Goal: Check status

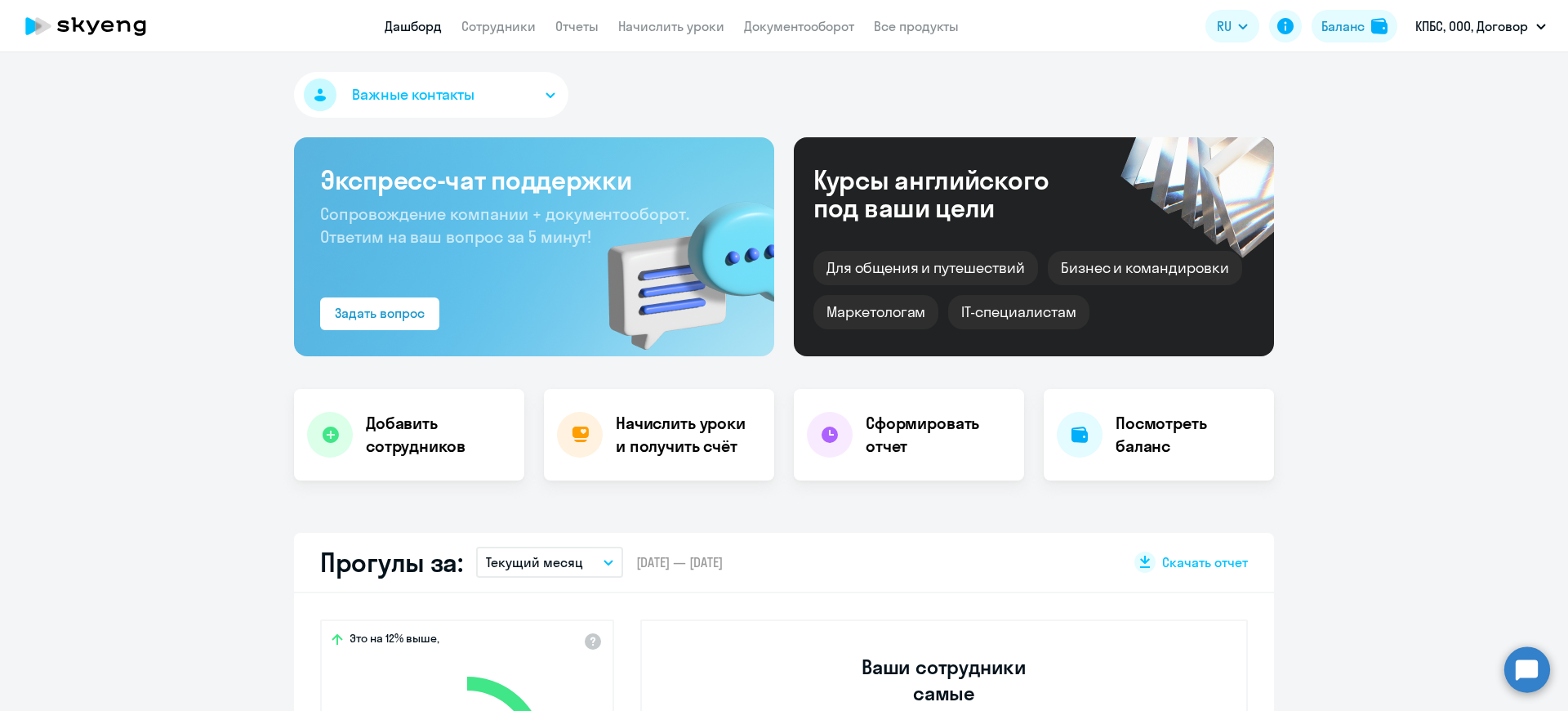
select select "30"
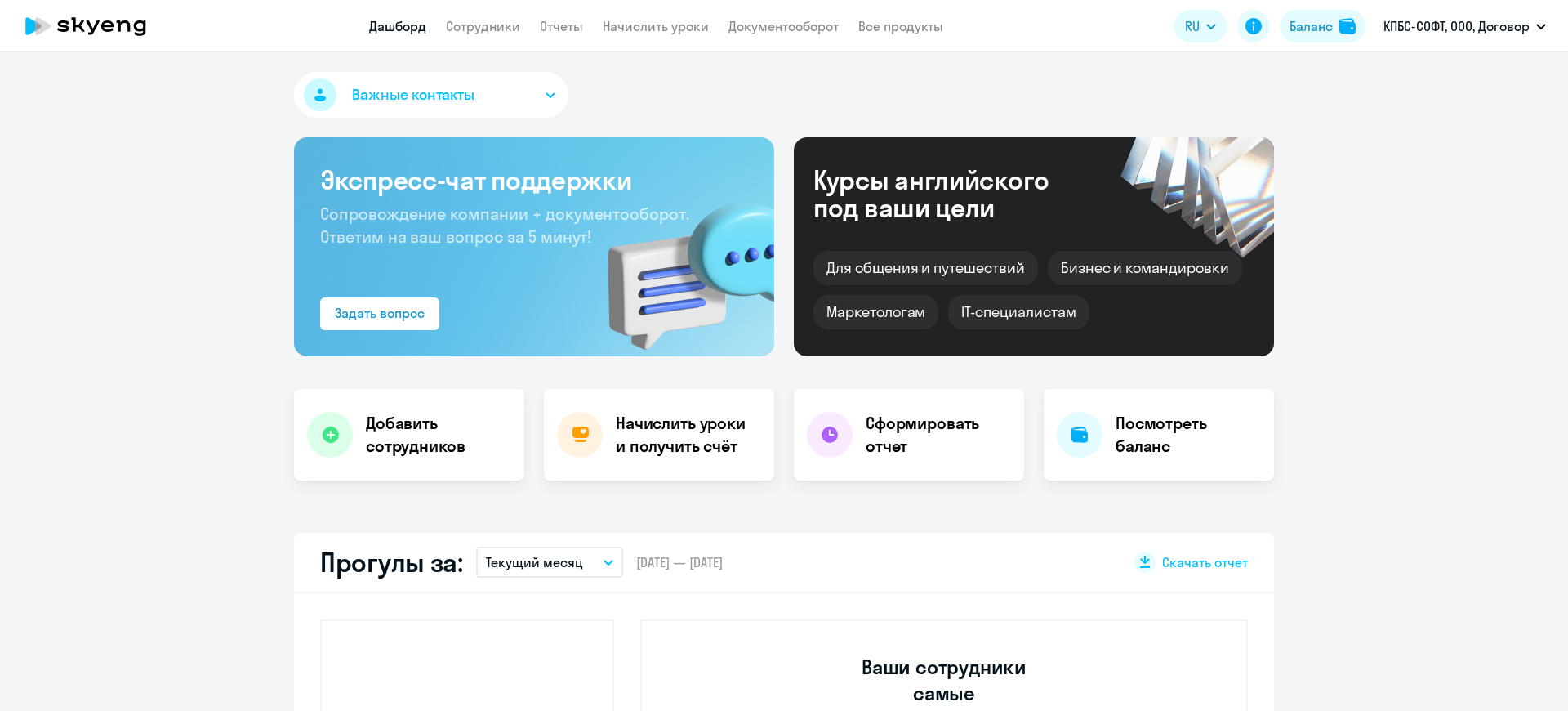
select select "30"
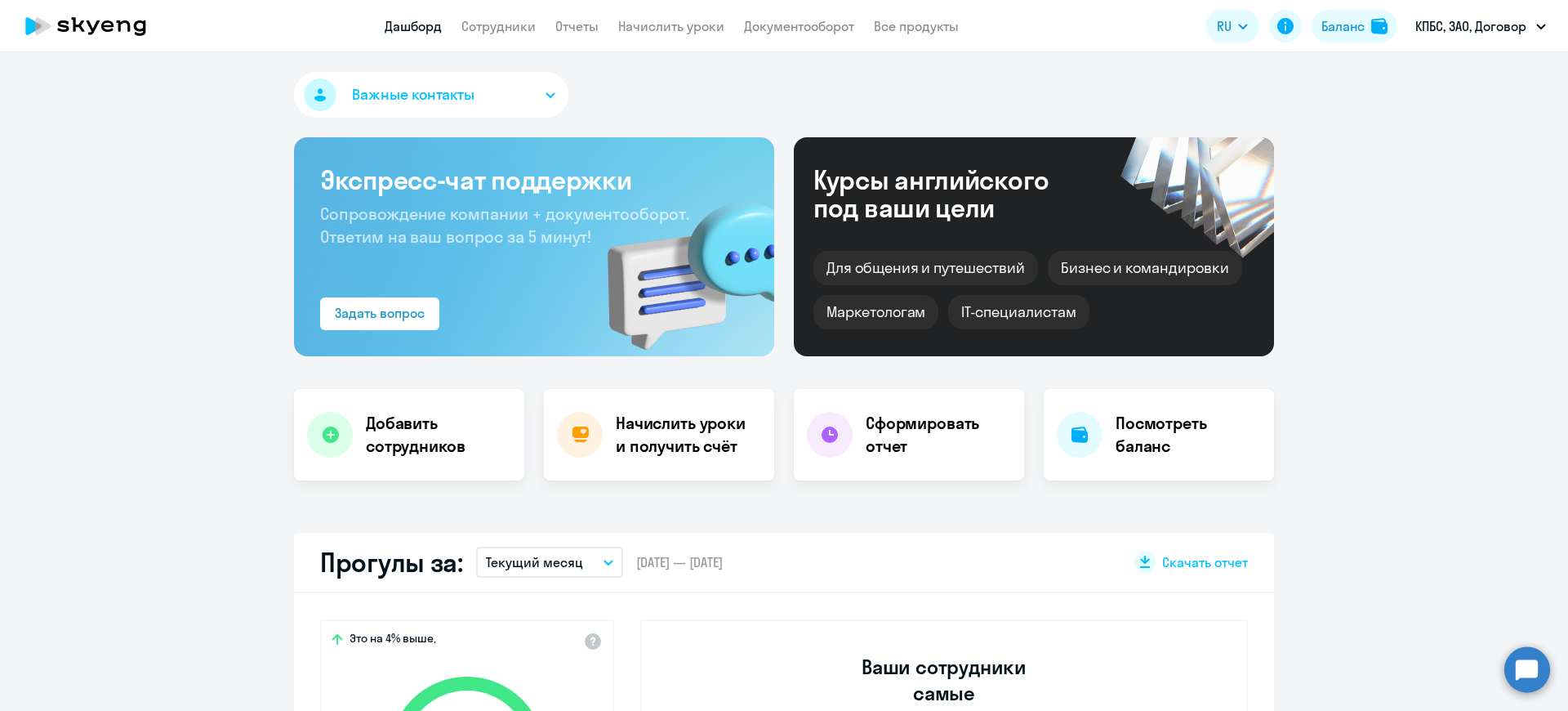
select select "30"
